Goal: Browse casually

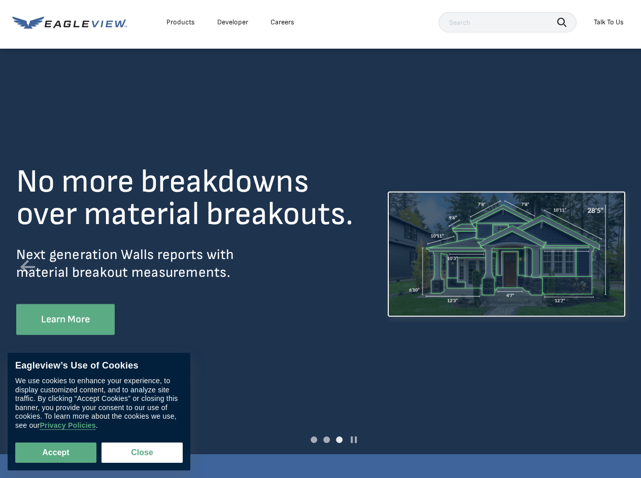
click at [320, 239] on div "No more breakdowns over material breakouts. Next generation Walls reports with …" at bounding box center [194, 254] width 356 height 177
click at [181, 22] on div "Products" at bounding box center [180, 22] width 28 height 9
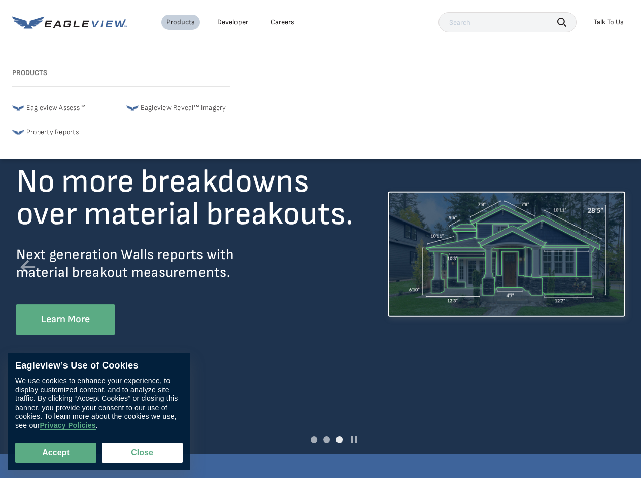
click at [282, 22] on div "Careers" at bounding box center [282, 22] width 24 height 9
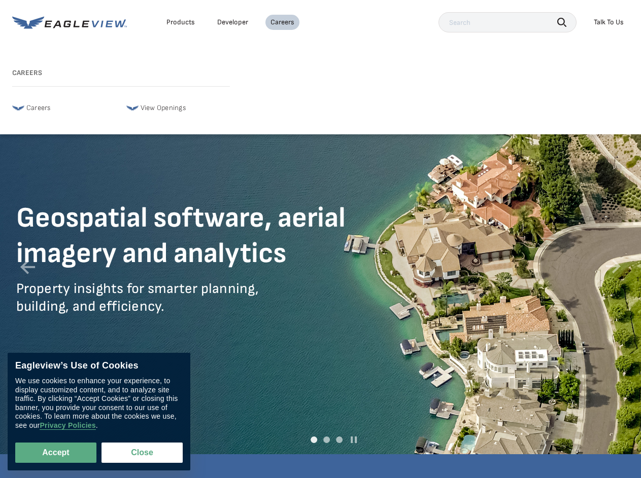
click at [562, 22] on icon "button" at bounding box center [561, 22] width 9 height 9
click at [608, 22] on div "Talk To Us" at bounding box center [609, 22] width 30 height 9
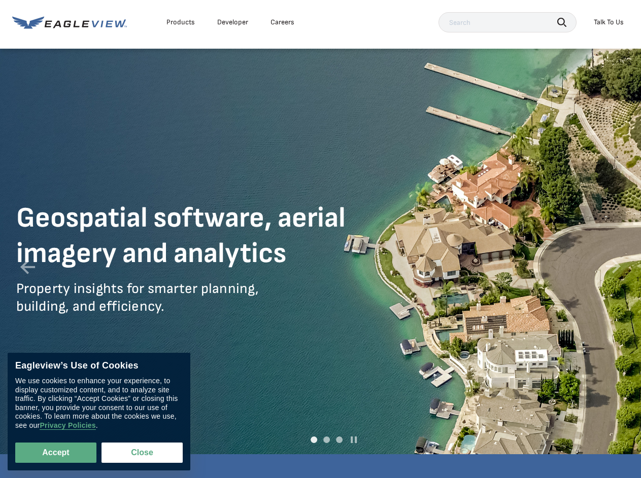
click at [314, 440] on span at bounding box center [313, 440] width 7 height 7
click at [326, 440] on span at bounding box center [326, 440] width 7 height 7
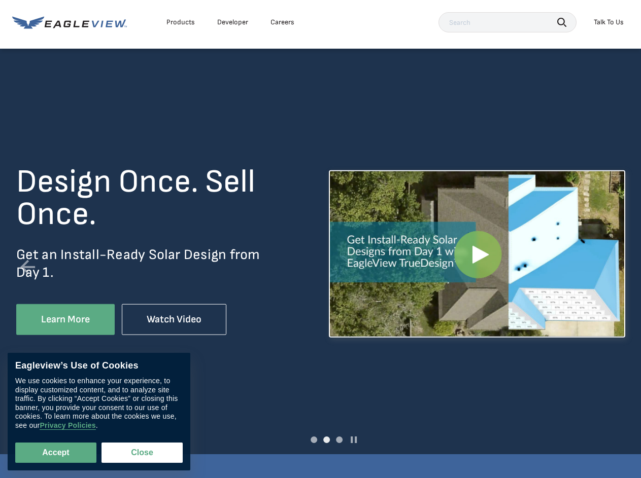
click at [339, 440] on span at bounding box center [339, 440] width 7 height 7
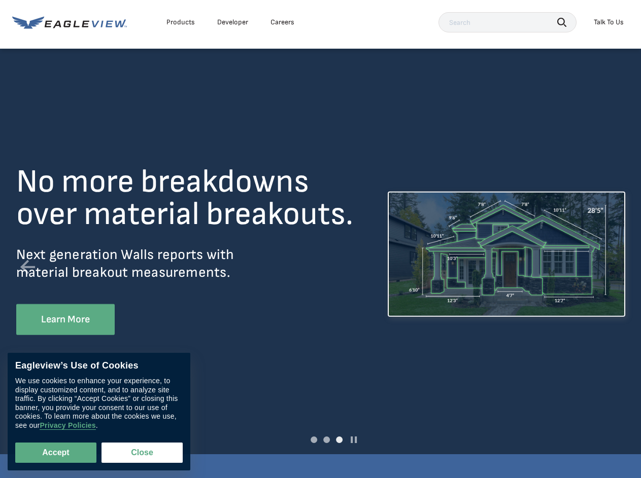
click at [354, 440] on link at bounding box center [354, 440] width 6 height 7
click at [56, 453] on button "Accept" at bounding box center [55, 453] width 81 height 20
checkbox input "true"
